Goal: Check status: Check status

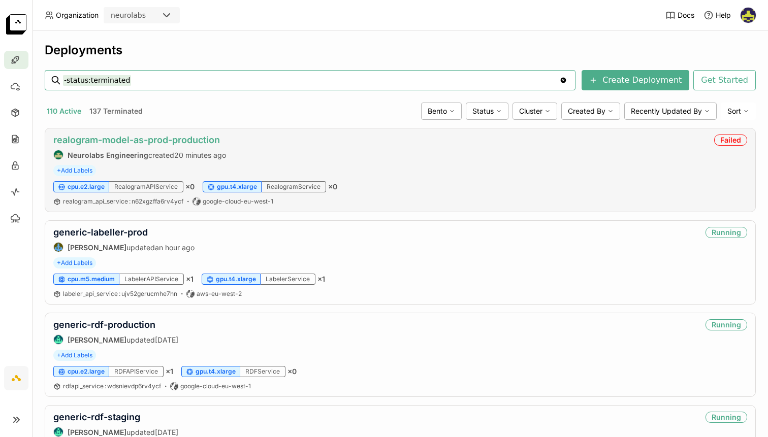
click at [208, 137] on link "realogram-model-as-prod-production" at bounding box center [136, 140] width 167 height 11
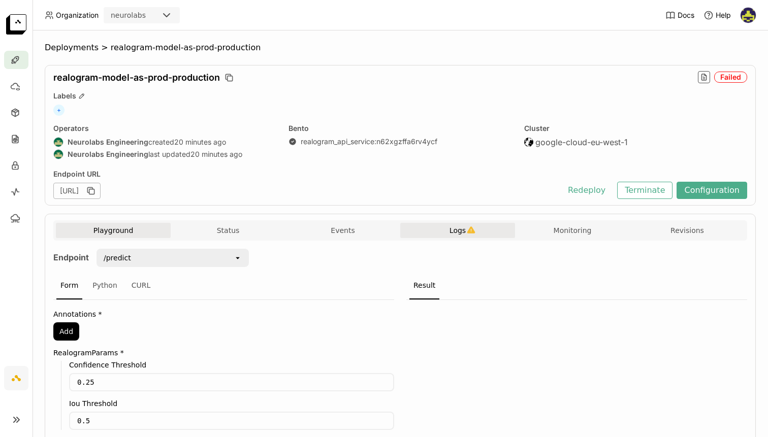
click at [464, 224] on button "Logs" at bounding box center [457, 230] width 115 height 15
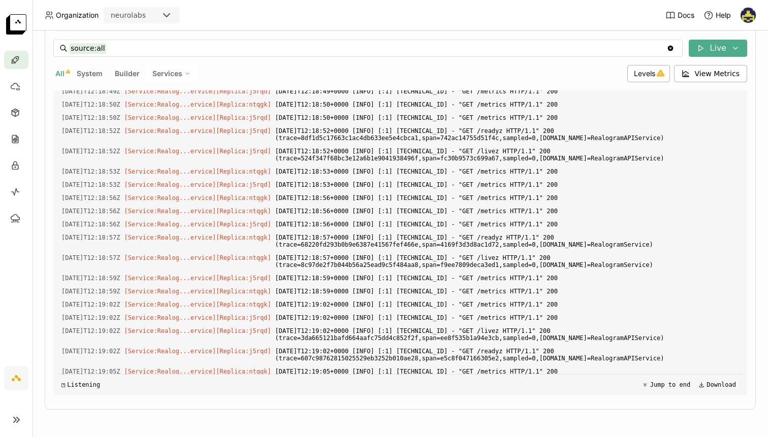
scroll to position [484, 0]
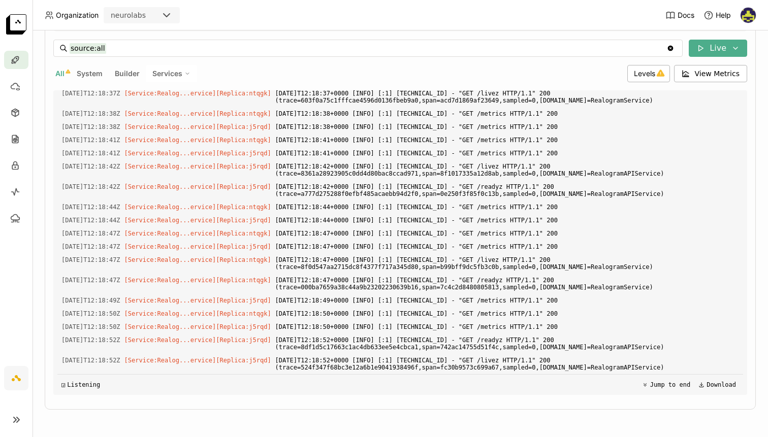
click at [60, 73] on span "All" at bounding box center [59, 73] width 9 height 9
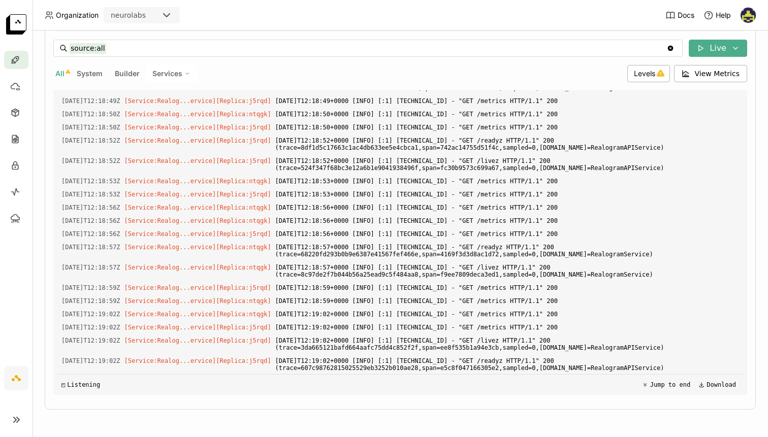
scroll to position [58, 0]
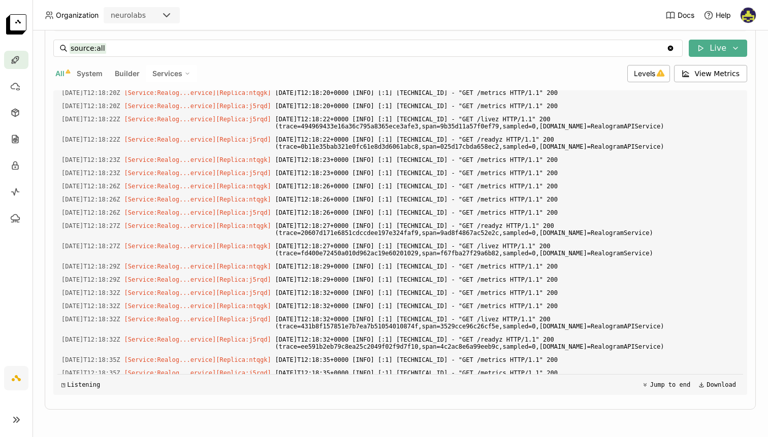
click at [100, 74] on span "System" at bounding box center [90, 73] width 26 height 9
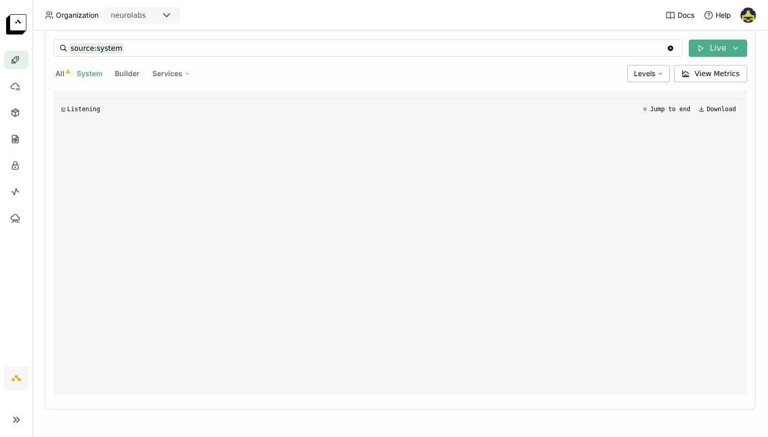
click at [125, 75] on span "Builder" at bounding box center [127, 73] width 25 height 9
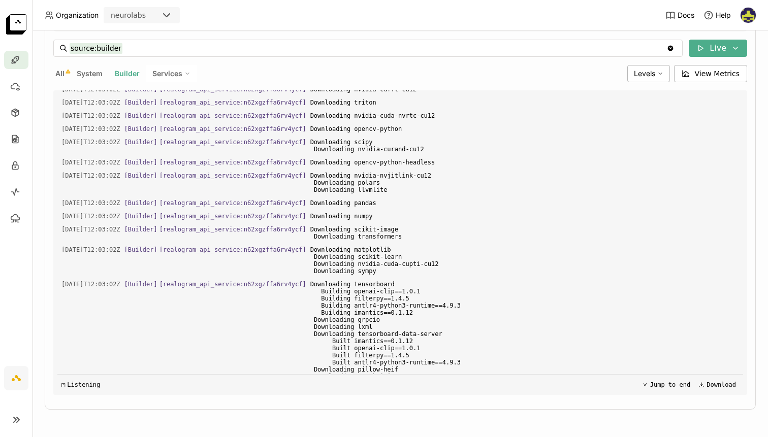
scroll to position [1196, 0]
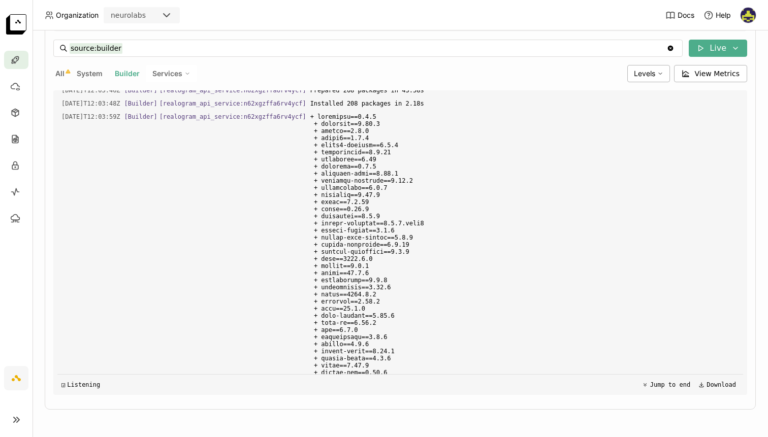
click at [177, 78] on div "Services" at bounding box center [171, 73] width 51 height 17
click at [137, 77] on span "Builder" at bounding box center [127, 73] width 25 height 9
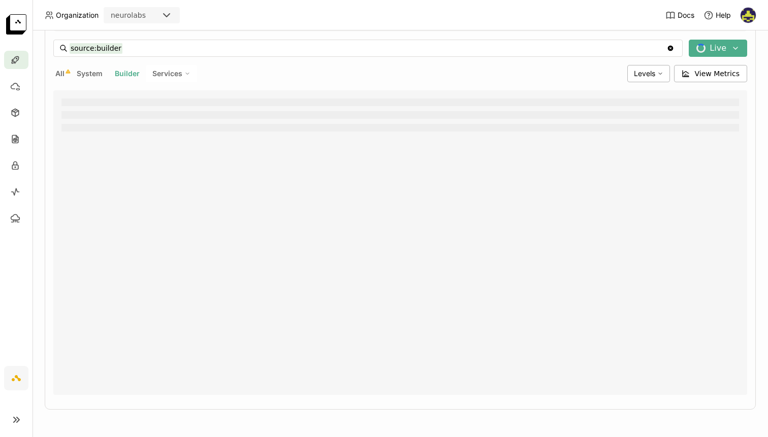
click at [58, 75] on span "All" at bounding box center [59, 73] width 9 height 9
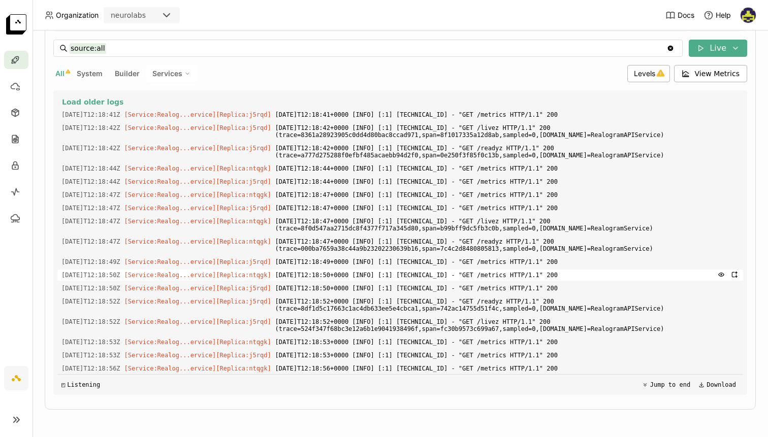
scroll to position [0, 0]
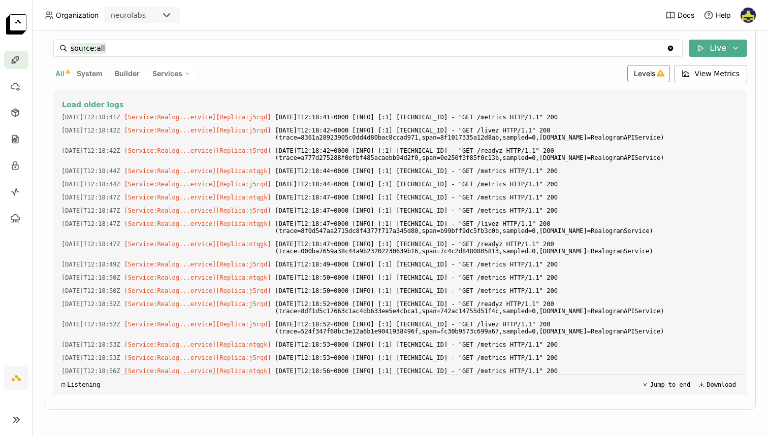
click at [657, 69] on icon at bounding box center [660, 73] width 9 height 9
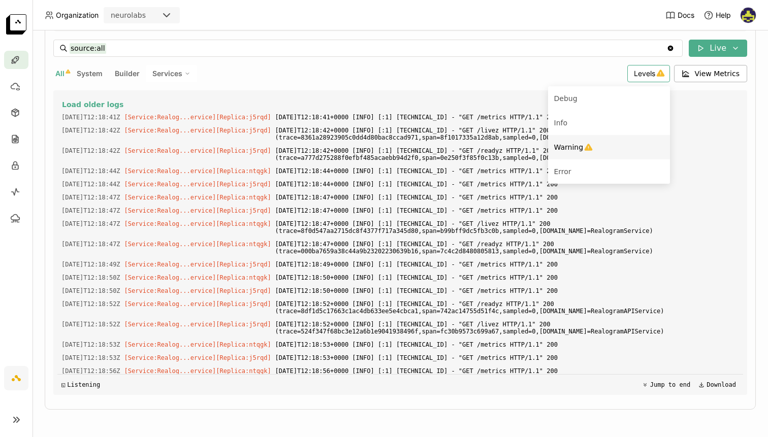
click at [584, 151] on icon "Menu" at bounding box center [588, 147] width 9 height 9
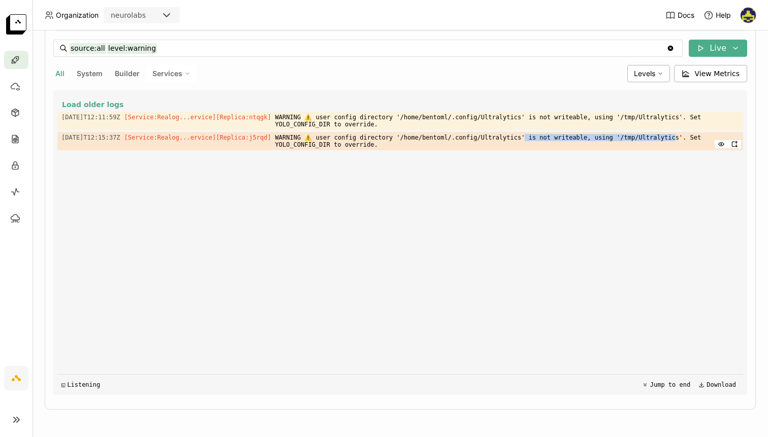
drag, startPoint x: 538, startPoint y: 140, endPoint x: 690, endPoint y: 138, distance: 151.9
click at [690, 138] on span "WARNING ⚠️ user config directory '/home/bentoml/.config/Ultralytics' is not wri…" at bounding box center [507, 141] width 464 height 18
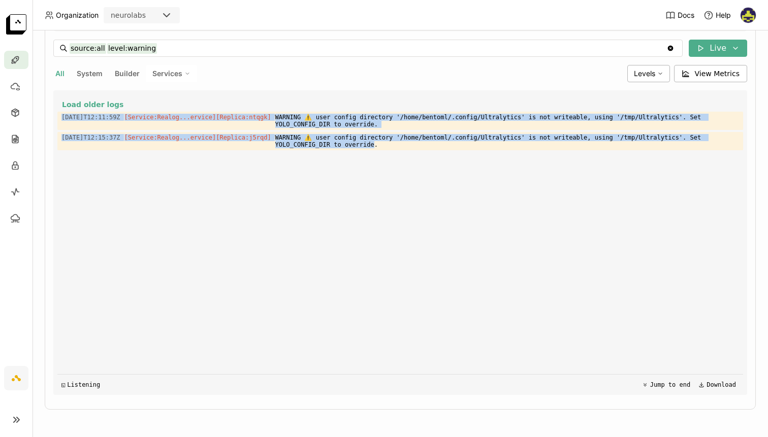
drag, startPoint x: 390, startPoint y: 148, endPoint x: 50, endPoint y: 113, distance: 342.1
click at [50, 113] on div "Playground Status Events Logs Monitoring Revisions Endpoint /predict open Form …" at bounding box center [400, 207] width 711 height 405
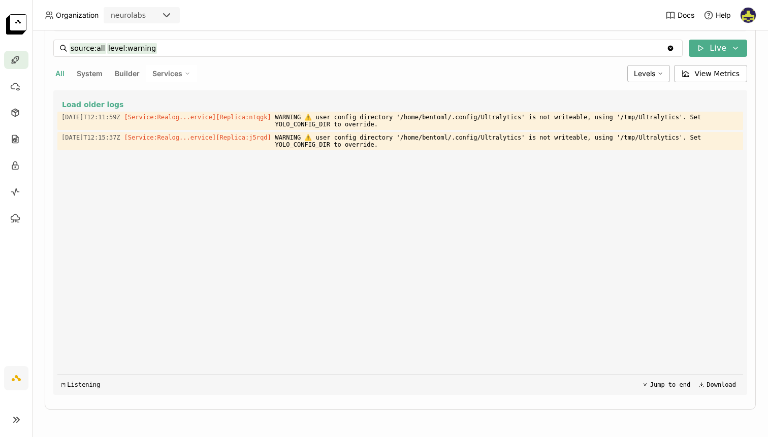
click at [109, 77] on div "All System Builder Services" at bounding box center [338, 73] width 570 height 17
click at [96, 74] on span "System" at bounding box center [90, 73] width 26 height 9
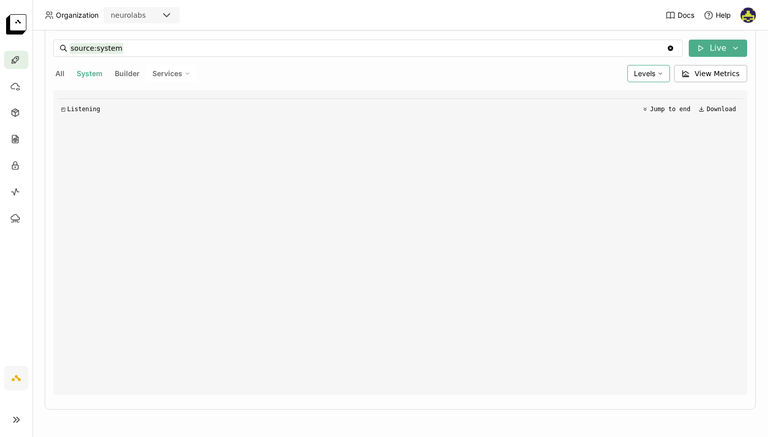
click at [635, 71] on span "Levels" at bounding box center [644, 73] width 21 height 9
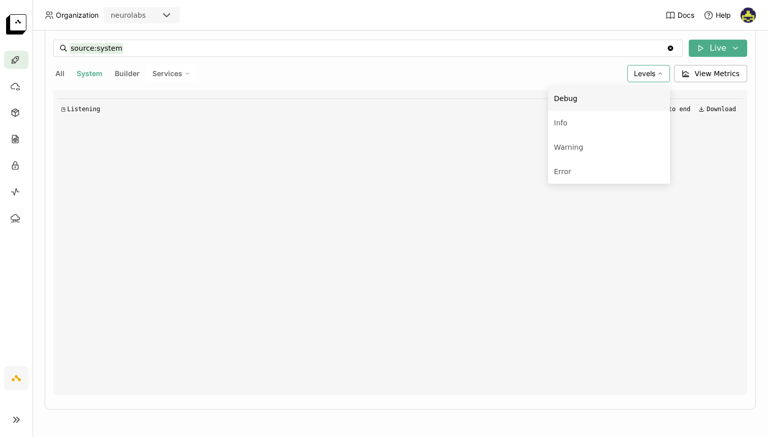
click at [427, 97] on div "◳ Listening Jump to end Download" at bounding box center [400, 242] width 686 height 305
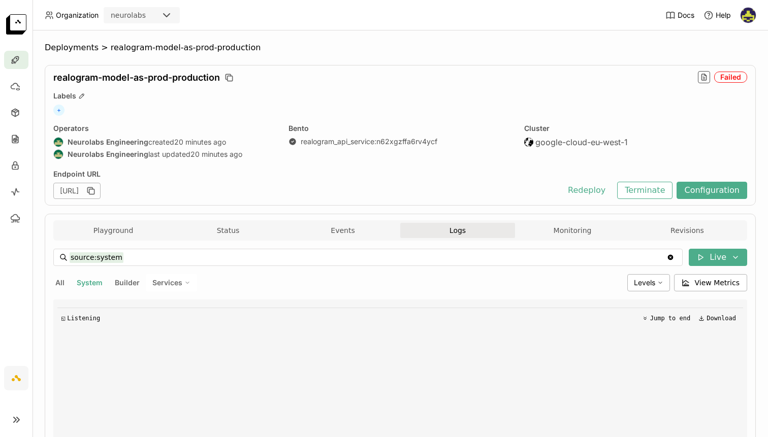
click at [731, 75] on div "Failed" at bounding box center [730, 77] width 33 height 11
click at [159, 284] on span "Services" at bounding box center [167, 282] width 30 height 9
click at [116, 282] on button "Builder" at bounding box center [127, 282] width 29 height 13
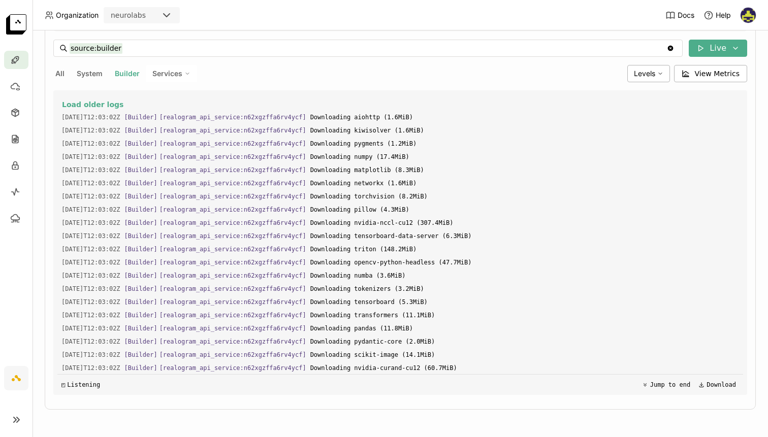
click at [102, 73] on span "System" at bounding box center [90, 73] width 26 height 9
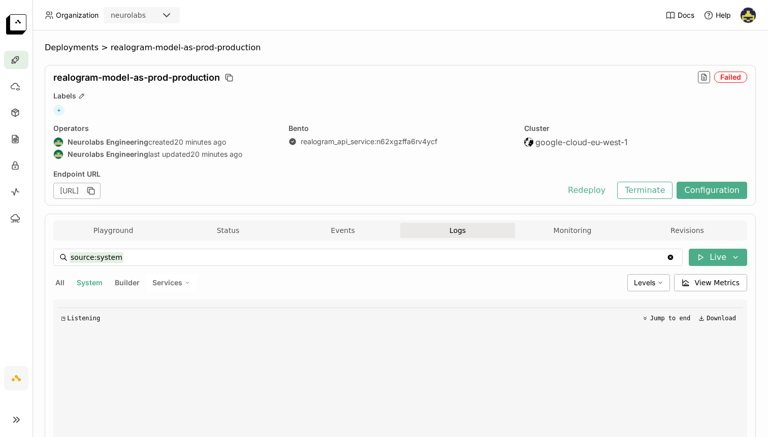
click at [86, 281] on span "System" at bounding box center [90, 282] width 26 height 9
click at [58, 281] on span "All" at bounding box center [59, 282] width 9 height 9
type input "source:all"
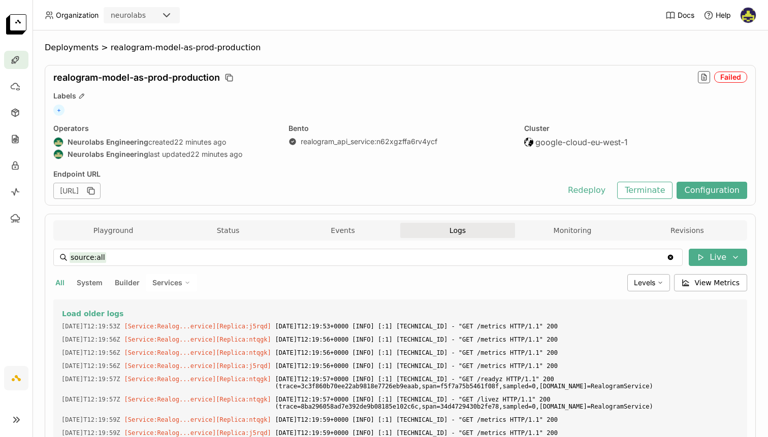
click at [72, 38] on div "Deployments > realogram-model-as-prod-production realogram-model-as-prod-produc…" at bounding box center [400, 233] width 735 height 407
click at [72, 40] on div "Deployments > realogram-model-as-prod-production realogram-model-as-prod-produc…" at bounding box center [400, 233] width 735 height 407
click at [72, 45] on span "Deployments" at bounding box center [72, 48] width 54 height 10
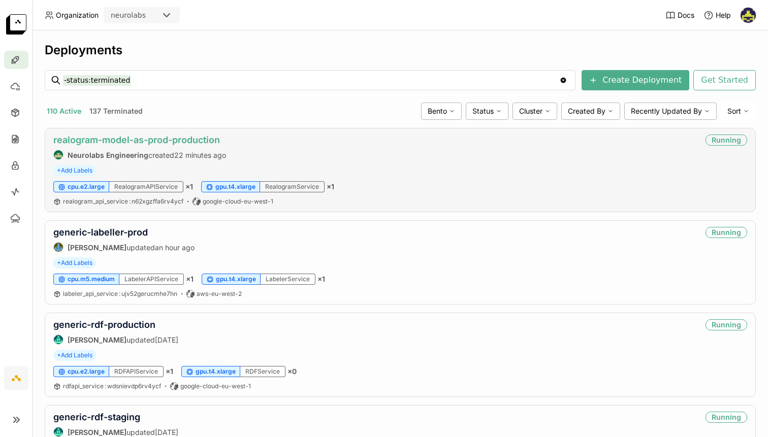
click at [180, 138] on link "realogram-model-as-prod-production" at bounding box center [136, 140] width 167 height 11
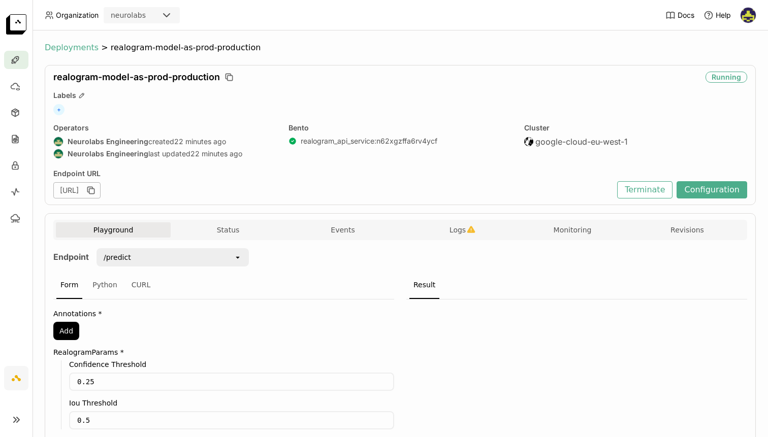
click at [74, 50] on span "Deployments" at bounding box center [72, 48] width 54 height 10
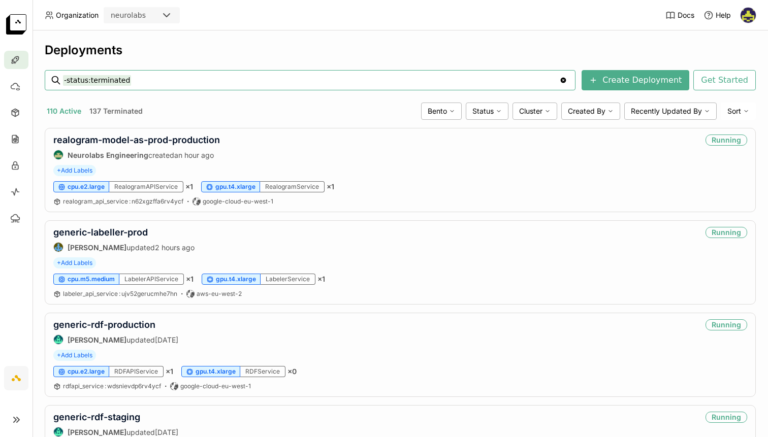
click at [200, 77] on input "-status:terminated" at bounding box center [311, 80] width 496 height 16
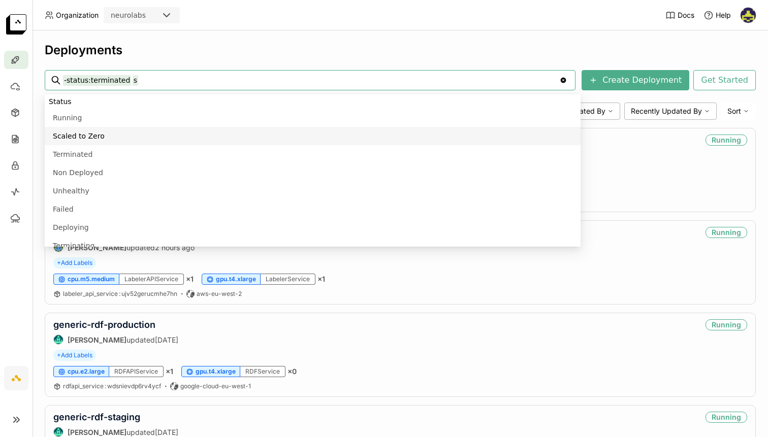
scroll to position [544, 0]
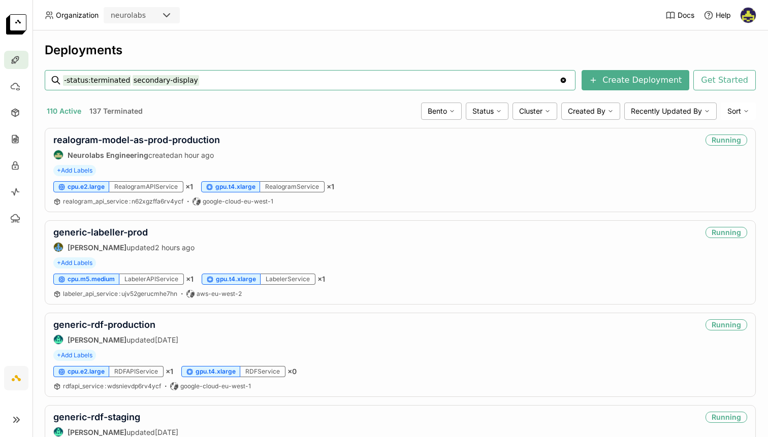
type input "-status:terminated secondary-display"
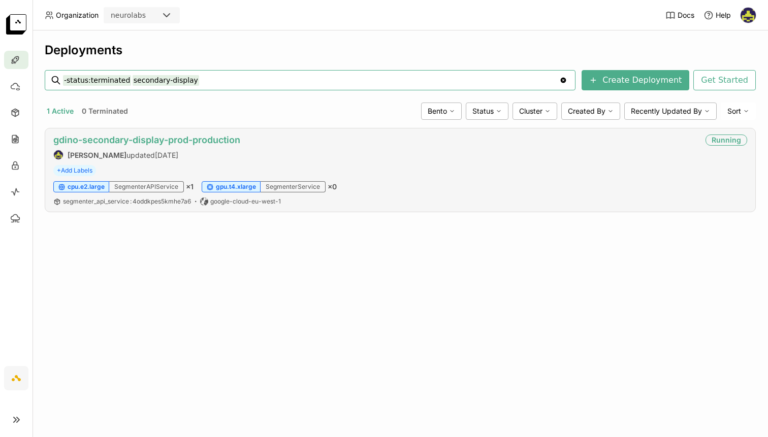
click at [173, 139] on link "gdino-secondary-display-prod-production" at bounding box center [146, 140] width 187 height 11
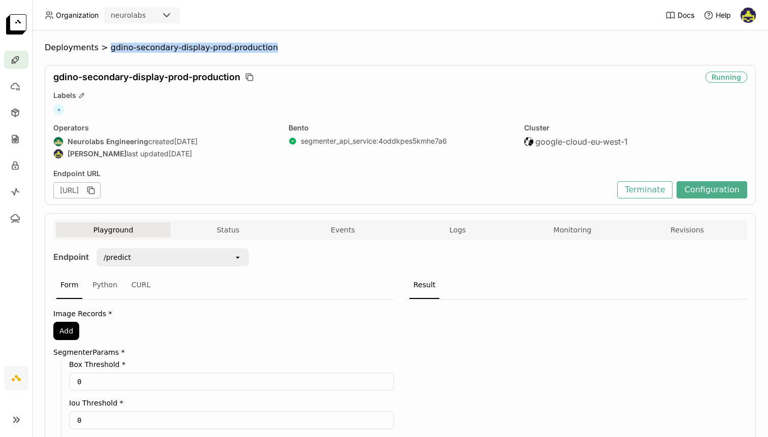
drag, startPoint x: 104, startPoint y: 50, endPoint x: 277, endPoint y: 47, distance: 172.7
click at [277, 47] on ol "Deployments > gdino-secondary-display-prod-production" at bounding box center [400, 48] width 711 height 10
click at [251, 80] on icon "button" at bounding box center [249, 77] width 10 height 10
click at [305, 39] on div "Deployments > gdino-secondary-display-prod-production gdino-secondary-display-p…" at bounding box center [400, 233] width 735 height 407
click at [461, 61] on div "Deployments > gdino-secondary-display-prod-production gdino-secondary-display-p…" at bounding box center [400, 306] width 711 height 527
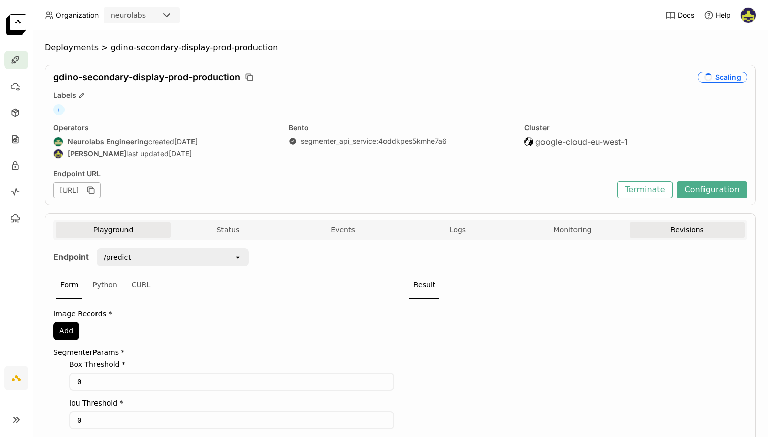
click at [675, 229] on button "Revisions" at bounding box center [687, 229] width 115 height 15
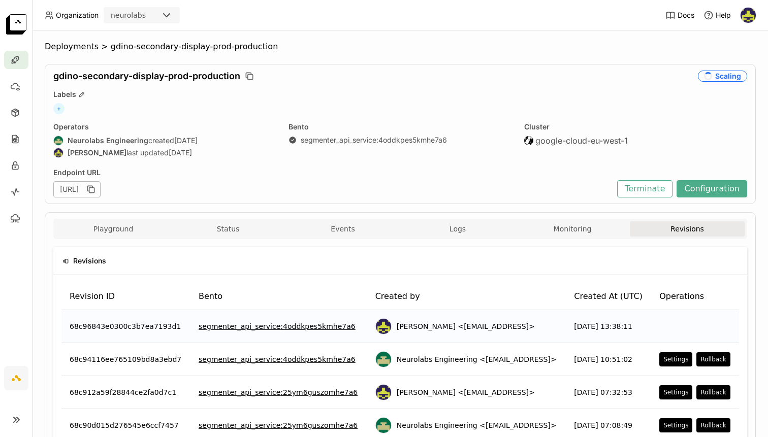
scroll to position [2, 0]
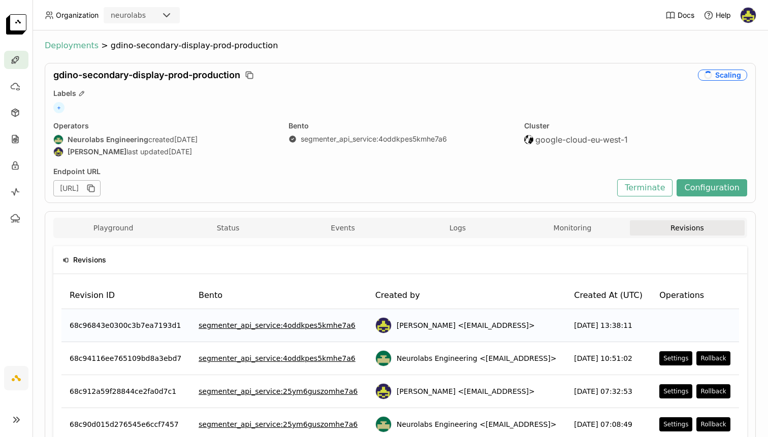
click at [83, 45] on span "Deployments" at bounding box center [72, 46] width 54 height 10
